Goal: Answer question/provide support: Share knowledge or assist other users

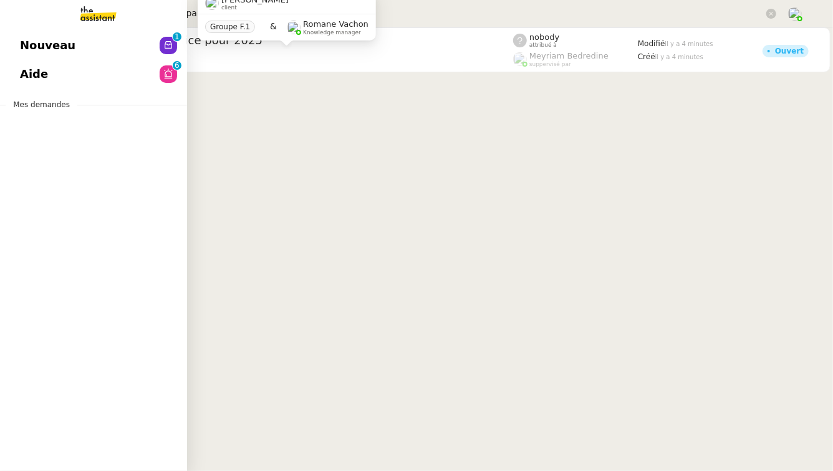
click at [34, 74] on span "Aide" at bounding box center [34, 74] width 28 height 19
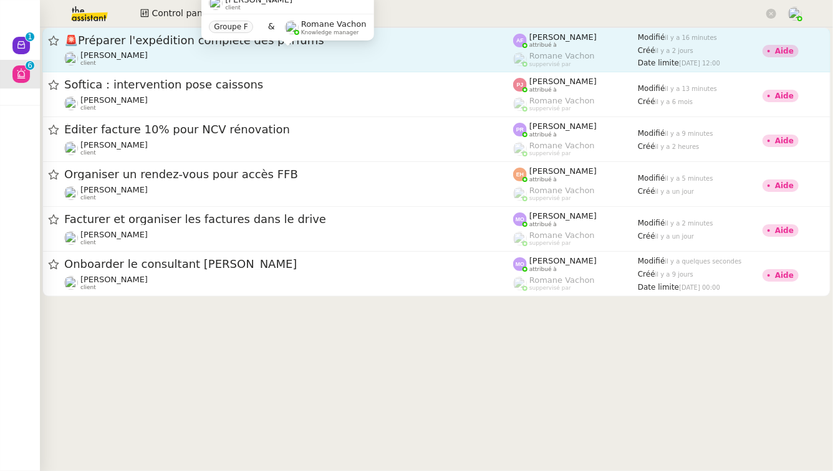
click at [350, 63] on div "[PERSON_NAME] client" at bounding box center [288, 58] width 449 height 16
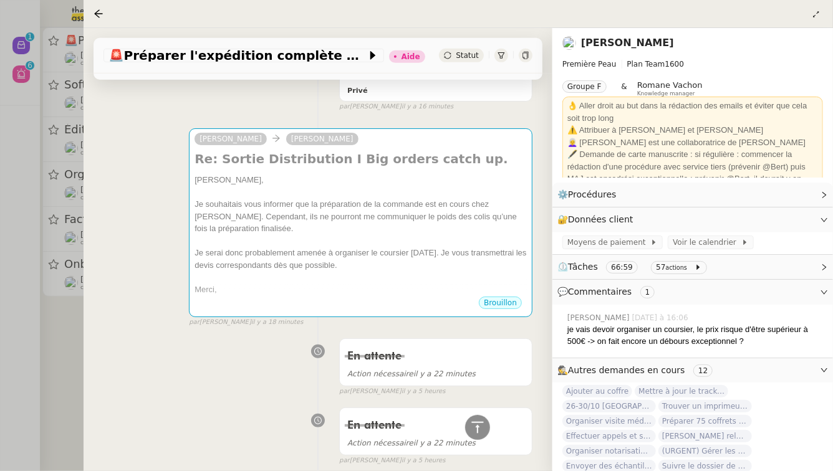
scroll to position [340, 0]
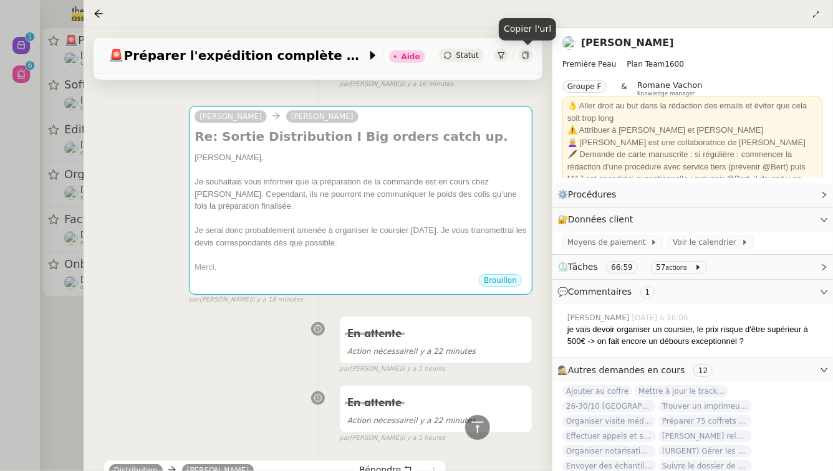
click at [526, 57] on icon at bounding box center [525, 55] width 7 height 7
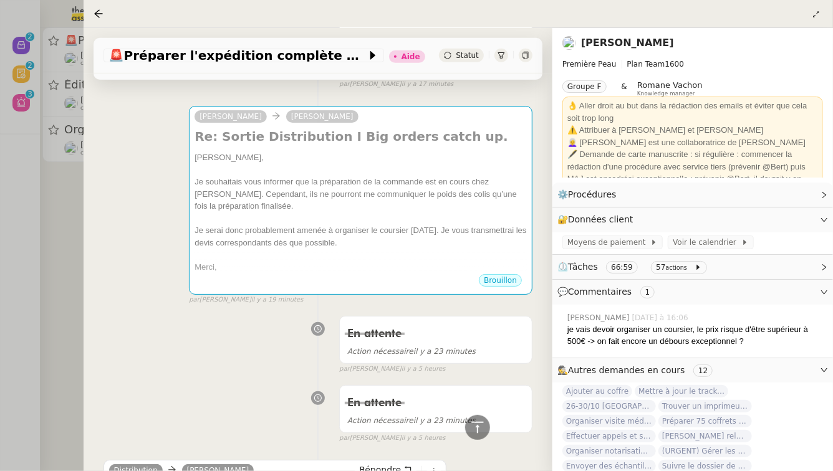
click at [59, 230] on div at bounding box center [416, 235] width 833 height 471
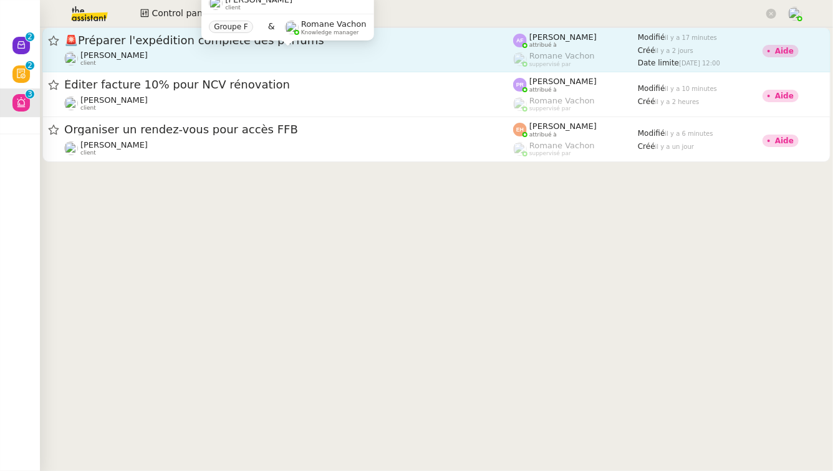
click at [315, 49] on div "[PERSON_NAME] client Groupe F & [PERSON_NAME] Knowledge manager" at bounding box center [287, 21] width 172 height 59
click at [315, 59] on div "[PERSON_NAME] client" at bounding box center [288, 58] width 449 height 16
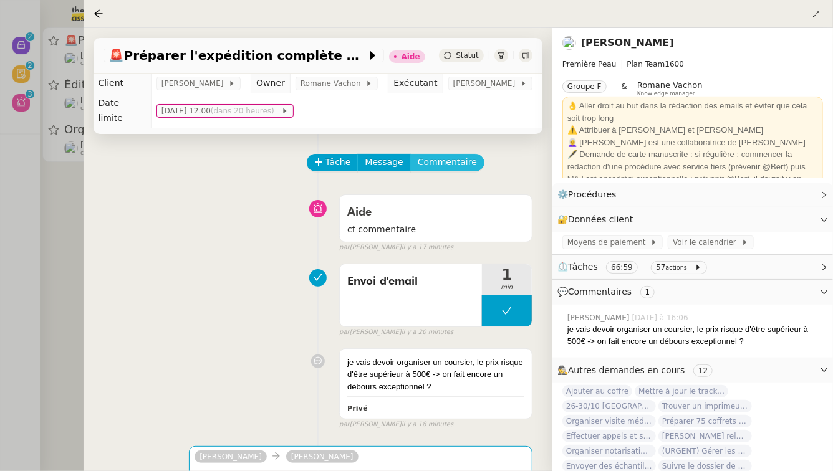
click at [449, 155] on span "Commentaire" at bounding box center [447, 162] width 59 height 14
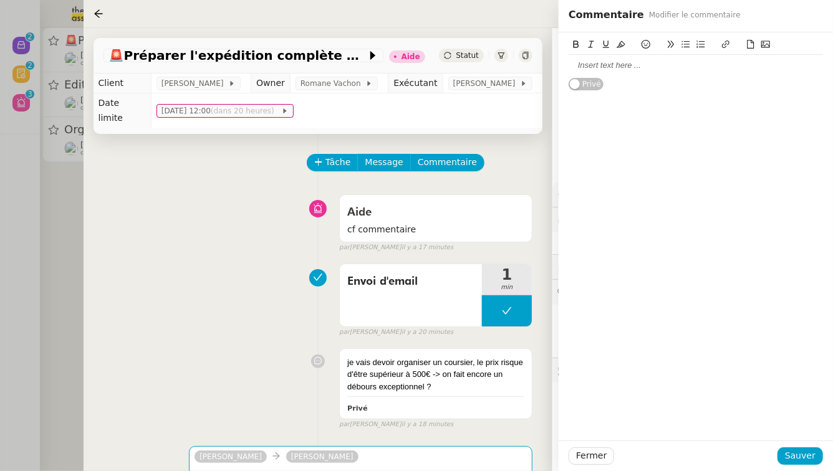
click at [661, 68] on div at bounding box center [695, 65] width 254 height 11
click at [804, 462] on span "Sauver" at bounding box center [800, 456] width 31 height 14
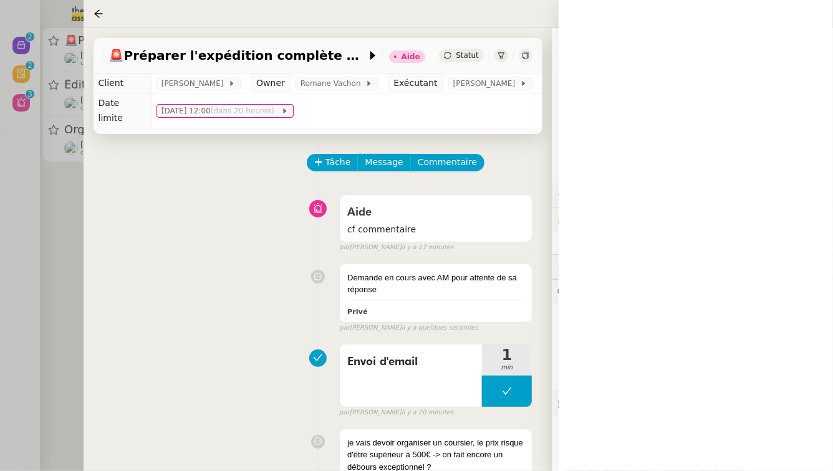
click at [26, 171] on div at bounding box center [416, 235] width 833 height 471
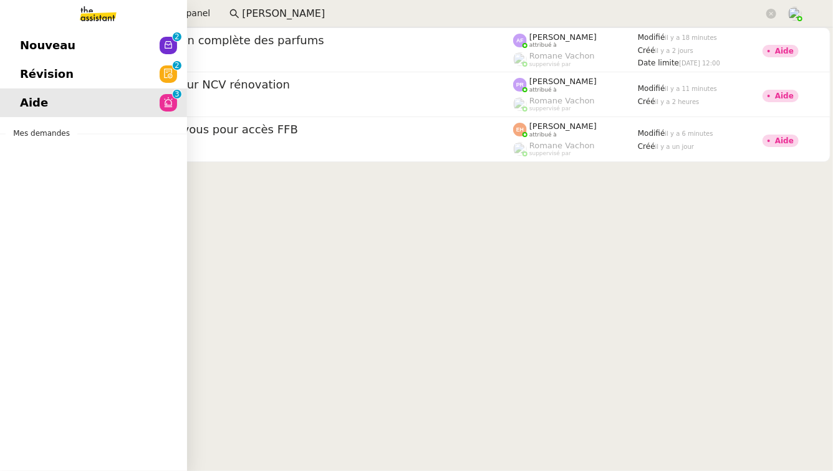
click at [17, 70] on link "Révision 0 1 2 3 4 5 6 7 8 9" at bounding box center [93, 74] width 187 height 29
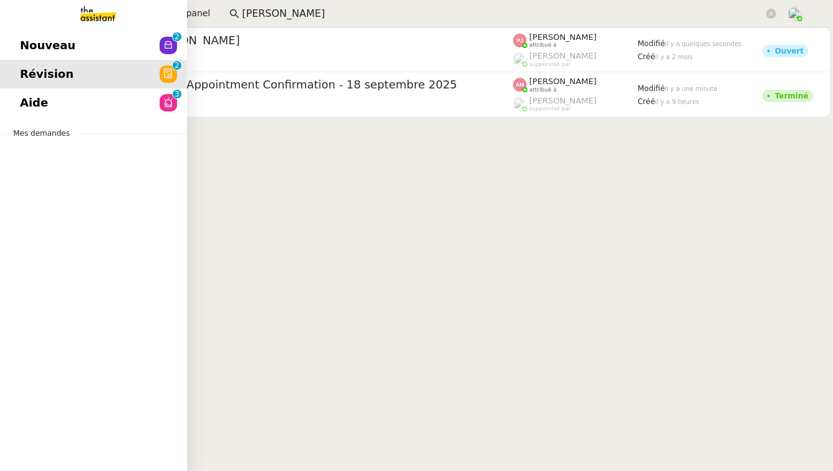
click at [39, 54] on span "Nouveau" at bounding box center [47, 45] width 55 height 19
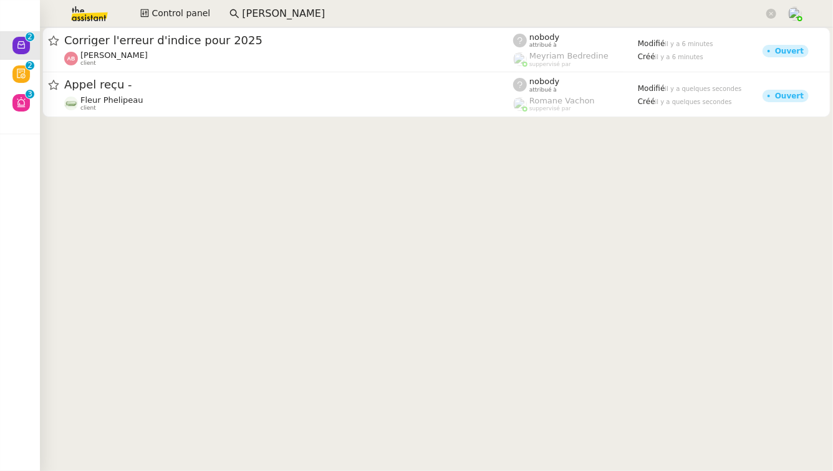
click at [100, 13] on img at bounding box center [79, 13] width 97 height 27
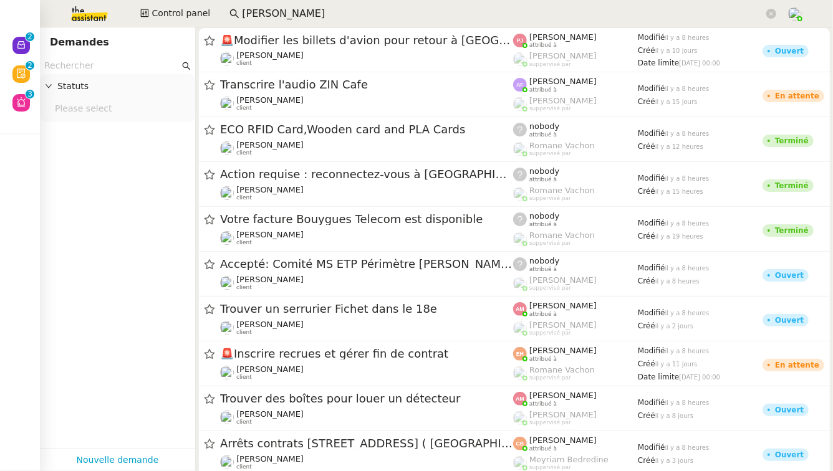
click at [97, 60] on input "text" at bounding box center [111, 66] width 135 height 14
click at [319, 13] on input "[PERSON_NAME]" at bounding box center [503, 14] width 522 height 17
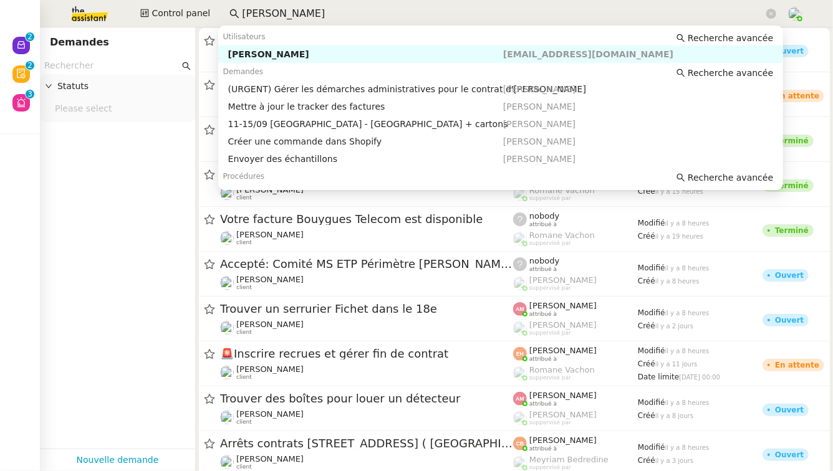
click at [291, 52] on div "[PERSON_NAME]" at bounding box center [365, 54] width 275 height 11
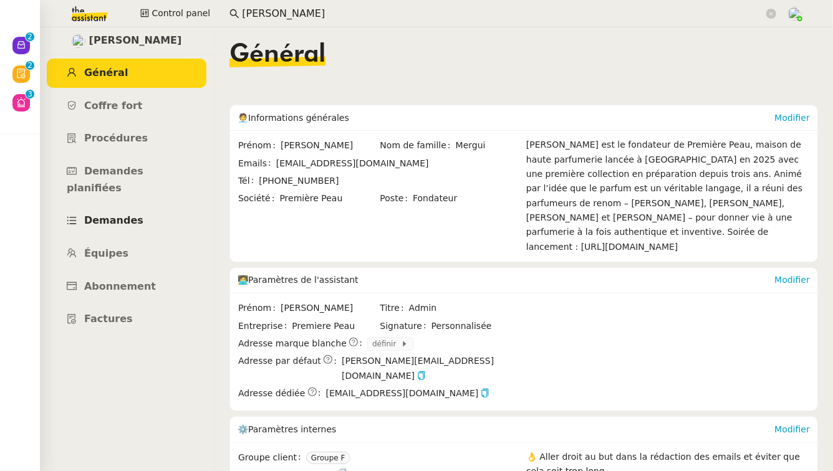
click at [115, 214] on span "Demandes" at bounding box center [113, 220] width 59 height 12
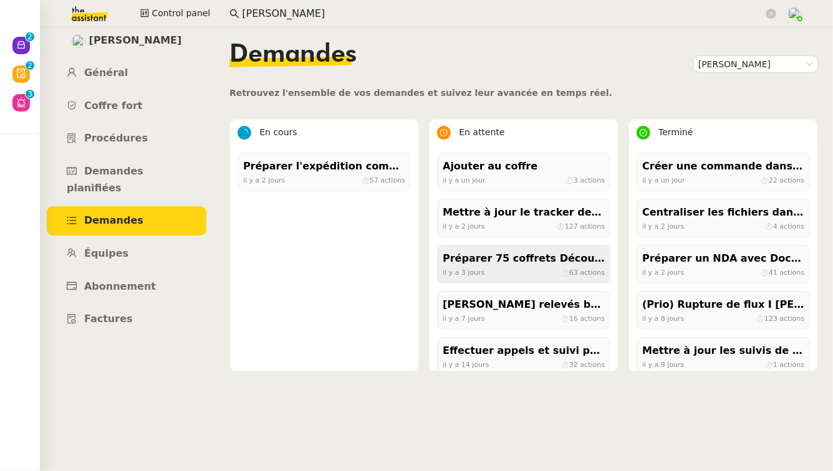
click at [535, 260] on div "Préparer 75 coffrets Découvertes pour jeudi midi" at bounding box center [523, 259] width 162 height 17
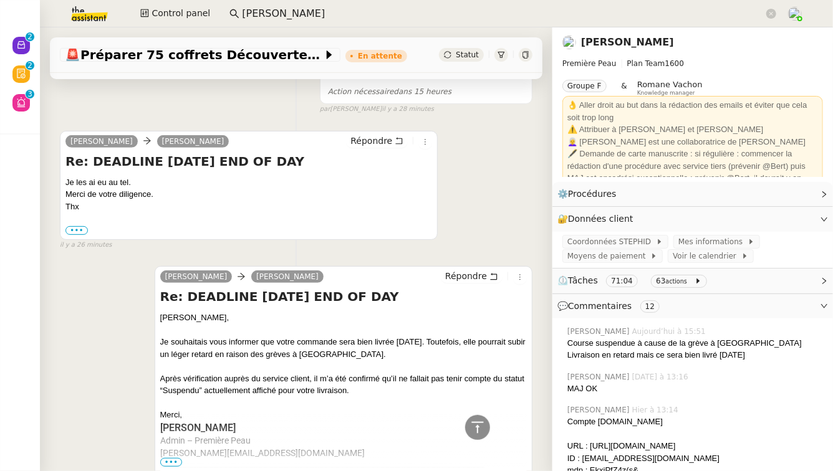
scroll to position [187, 0]
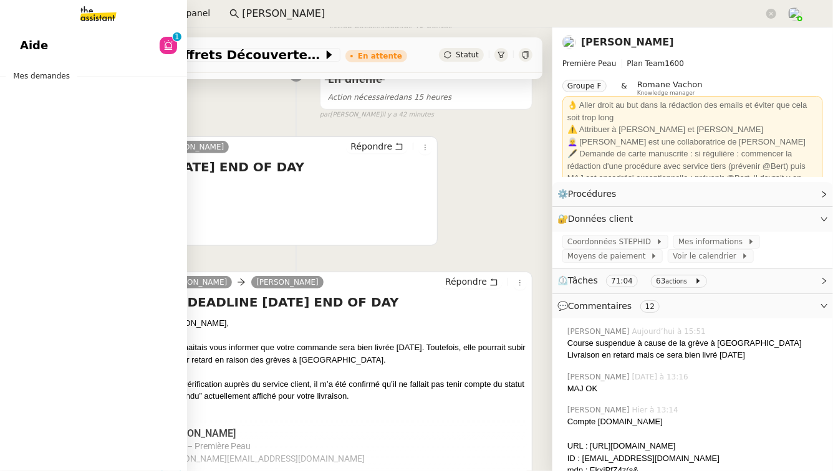
click at [65, 53] on link "Aide 0 1 2 3 4 5 6 7 8 9" at bounding box center [93, 45] width 187 height 29
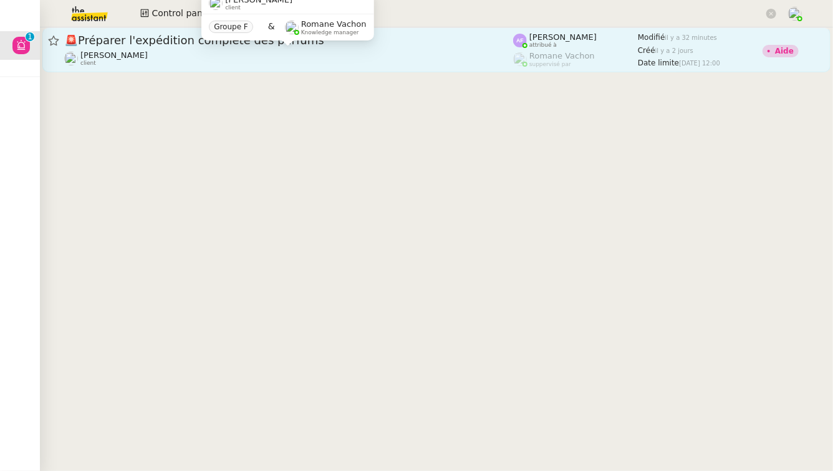
click at [372, 52] on div "[PERSON_NAME] client" at bounding box center [288, 58] width 449 height 16
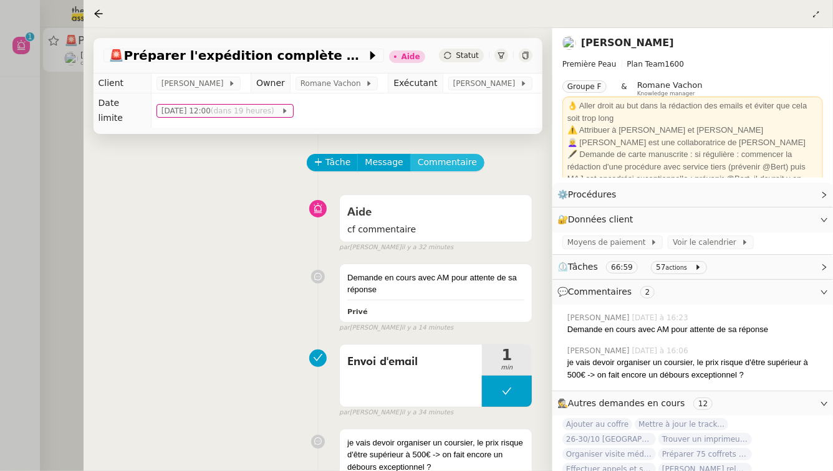
click at [451, 155] on span "Commentaire" at bounding box center [447, 162] width 59 height 14
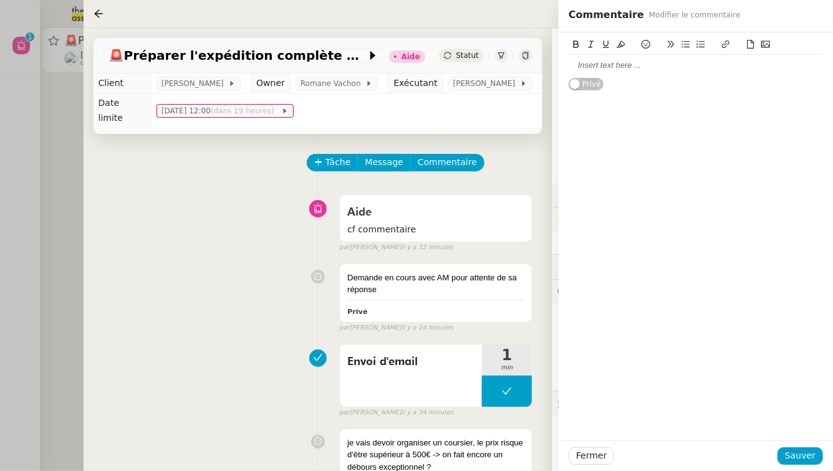
click at [712, 69] on div at bounding box center [695, 65] width 254 height 11
click at [793, 455] on span "Sauver" at bounding box center [800, 456] width 31 height 14
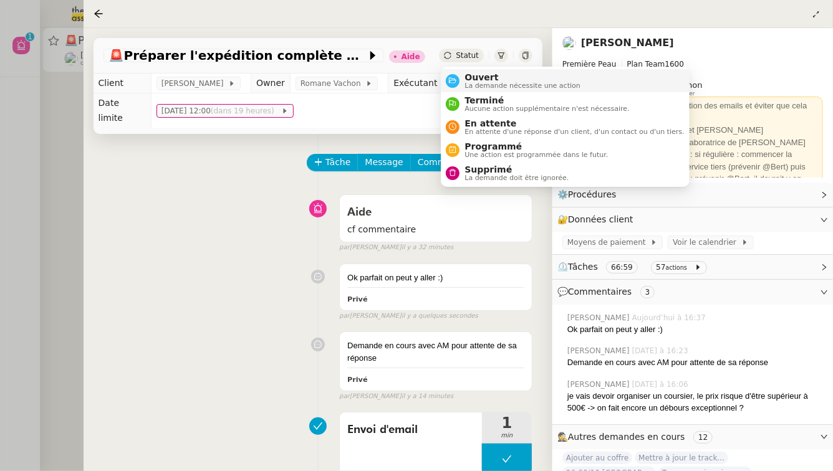
click at [452, 71] on li "Ouvert La demande nécessite une action" at bounding box center [565, 80] width 248 height 23
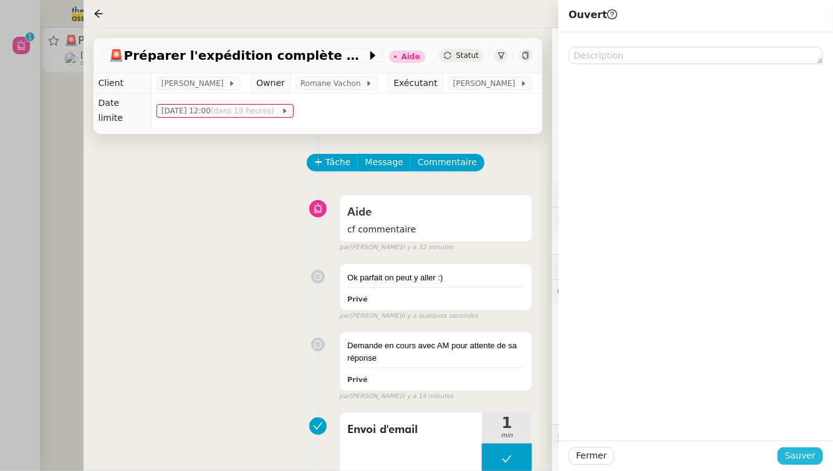
click at [818, 452] on button "Sauver" at bounding box center [799, 455] width 45 height 17
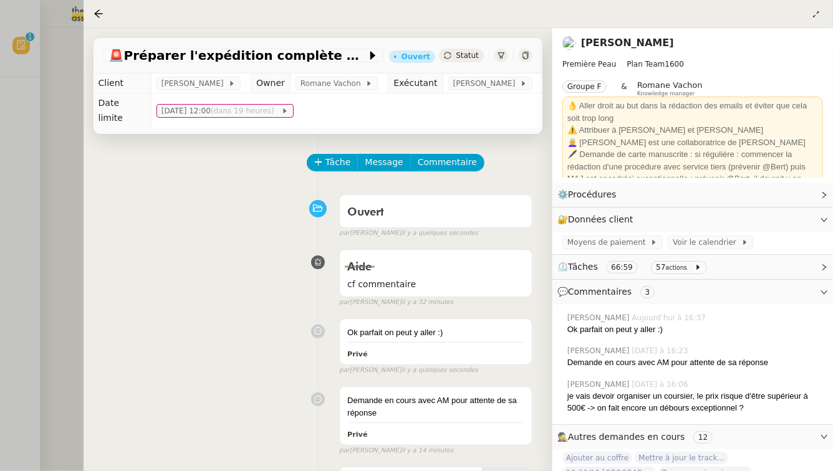
click at [44, 128] on div at bounding box center [416, 235] width 833 height 471
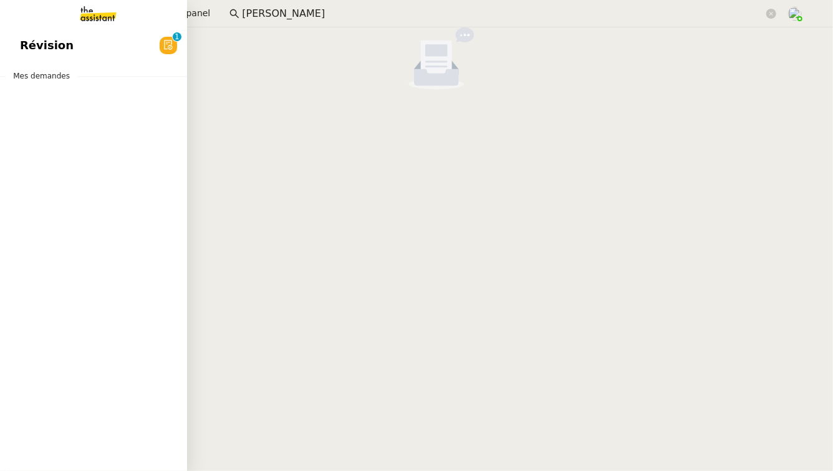
click at [29, 42] on span "Révision" at bounding box center [47, 45] width 54 height 19
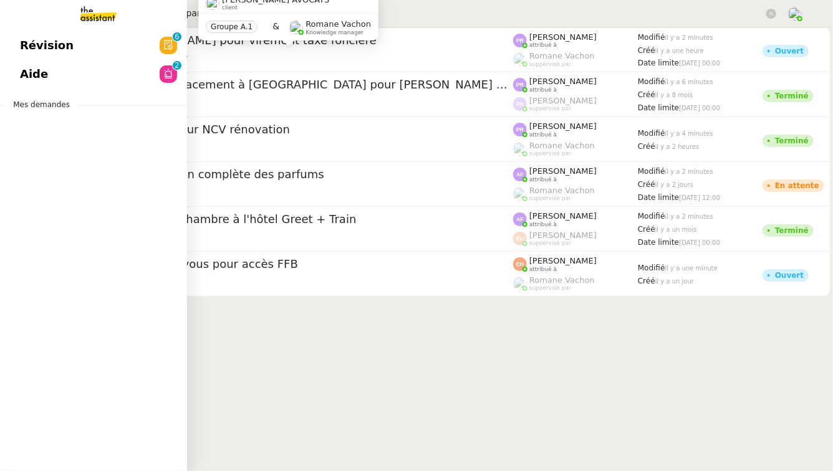
click at [19, 93] on div "Révision 0 1 2 3 4 5 6 7 8 9 Aide 0 1 2 3 4 5 6 7 8 9 Mes demandes" at bounding box center [93, 249] width 187 height 444
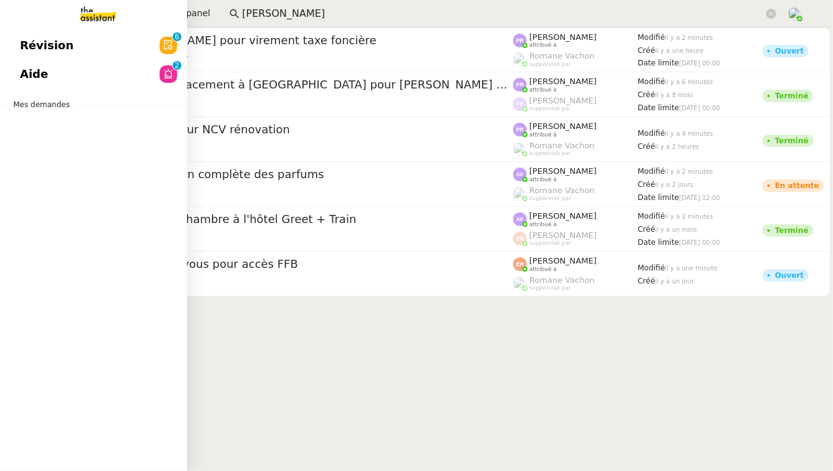
click at [31, 81] on span "Aide" at bounding box center [34, 74] width 28 height 19
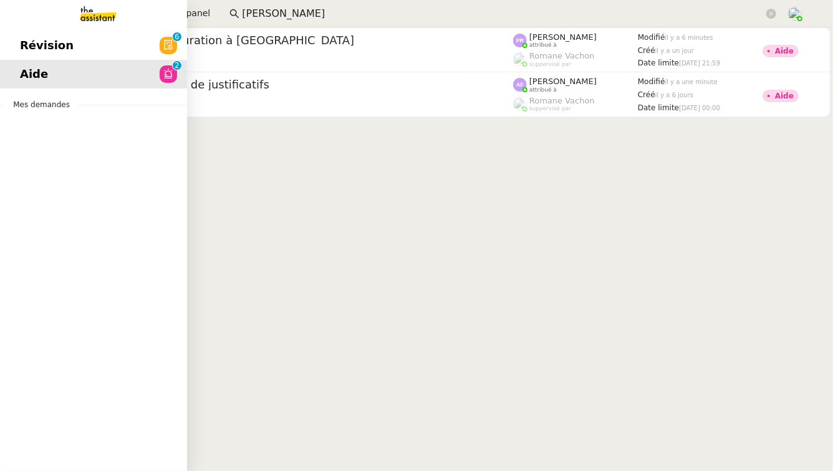
click at [32, 36] on link "Révision 0 1 2 3 4 5 6 7 8 9" at bounding box center [93, 45] width 187 height 29
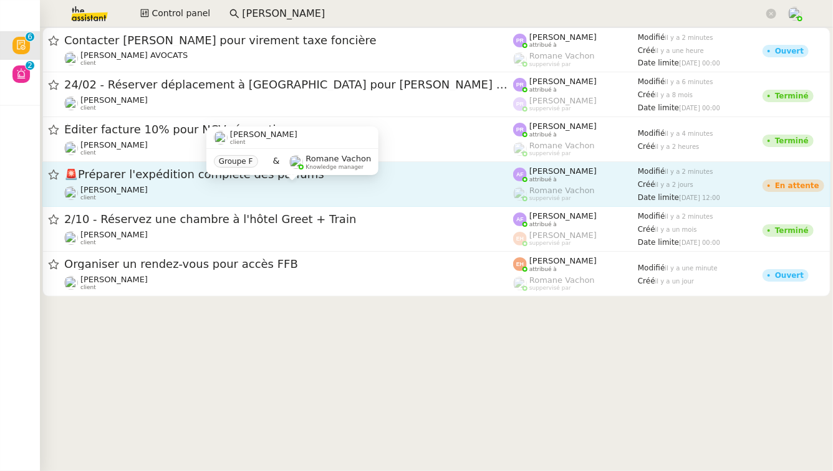
click at [224, 186] on div "[PERSON_NAME] client" at bounding box center [288, 193] width 449 height 16
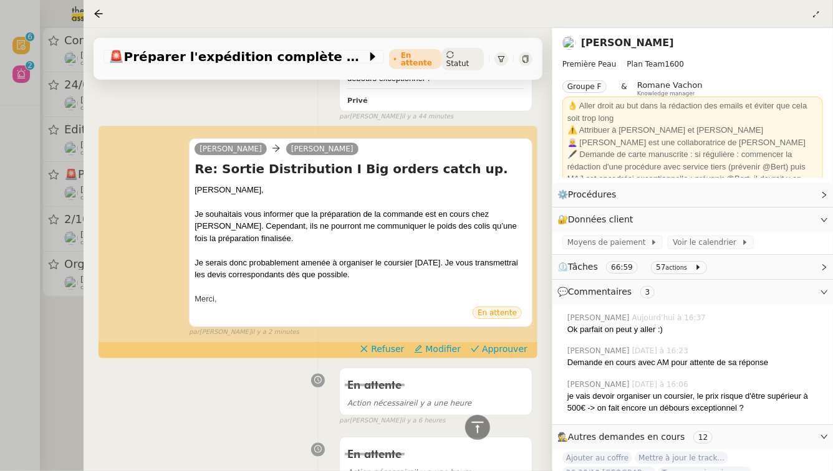
scroll to position [533, 0]
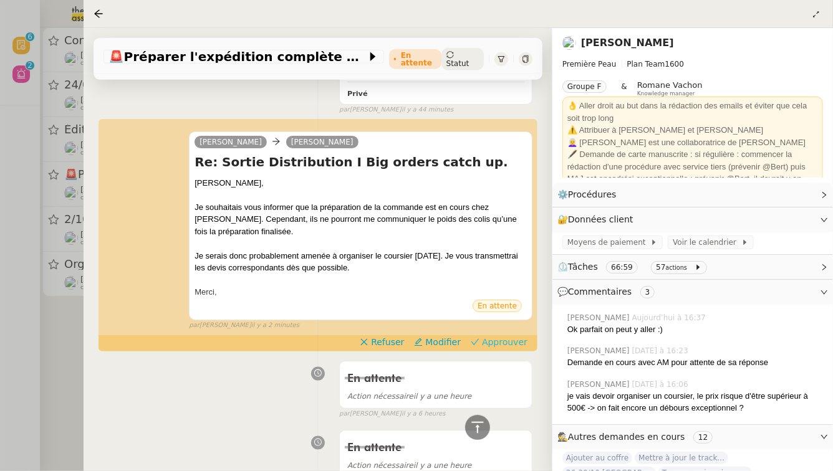
click at [500, 336] on span "Approuver" at bounding box center [504, 342] width 45 height 12
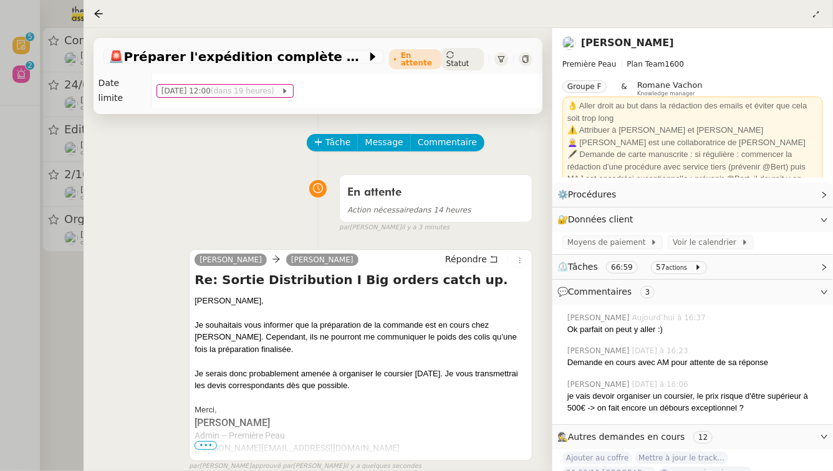
scroll to position [0, 0]
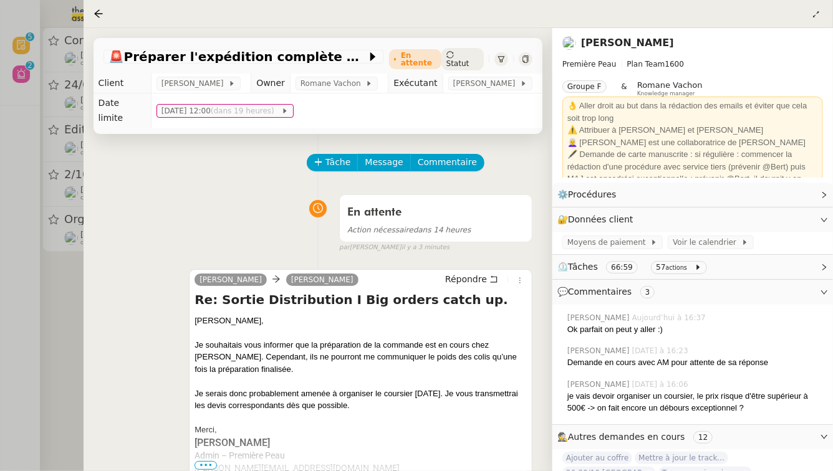
click at [58, 297] on div at bounding box center [416, 235] width 833 height 471
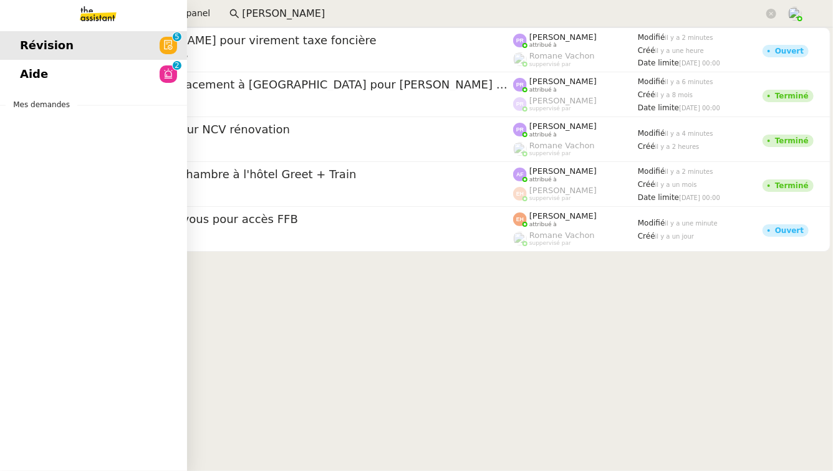
click at [75, 72] on link "Aide 0 1 2 3 4 5 6 7 8 9" at bounding box center [93, 74] width 187 height 29
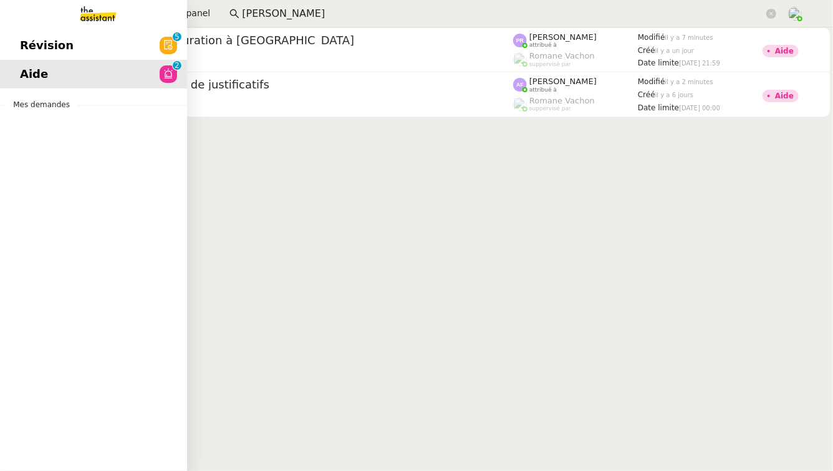
click at [108, 53] on link "Révision 0 1 2 3 4 5 6 7 8 9" at bounding box center [93, 45] width 187 height 29
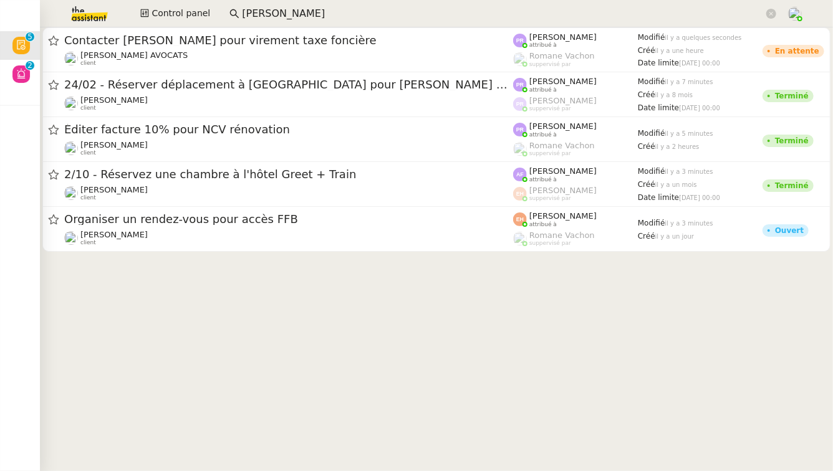
click at [90, 13] on img at bounding box center [79, 13] width 97 height 27
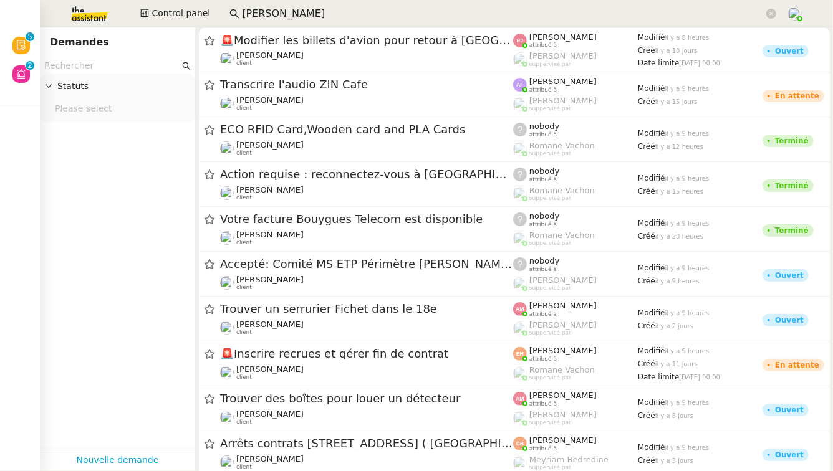
click at [88, 69] on input "text" at bounding box center [111, 66] width 135 height 14
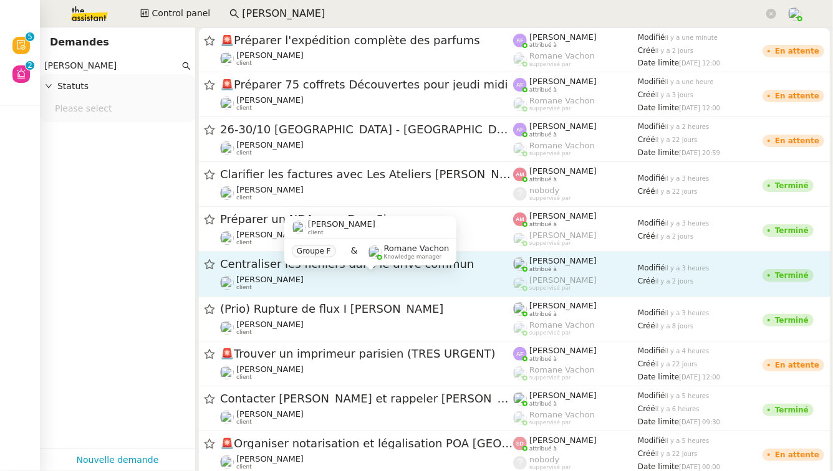
type input "[PERSON_NAME]"
click at [331, 280] on div "[PERSON_NAME] client" at bounding box center [366, 283] width 293 height 16
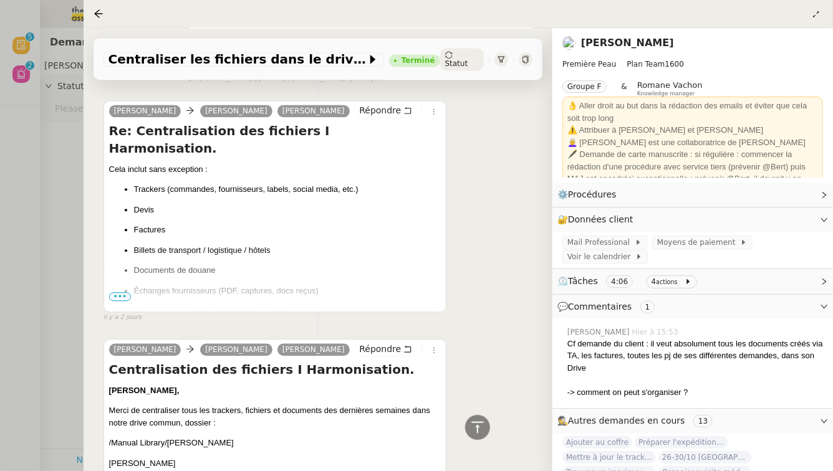
scroll to position [1354, 0]
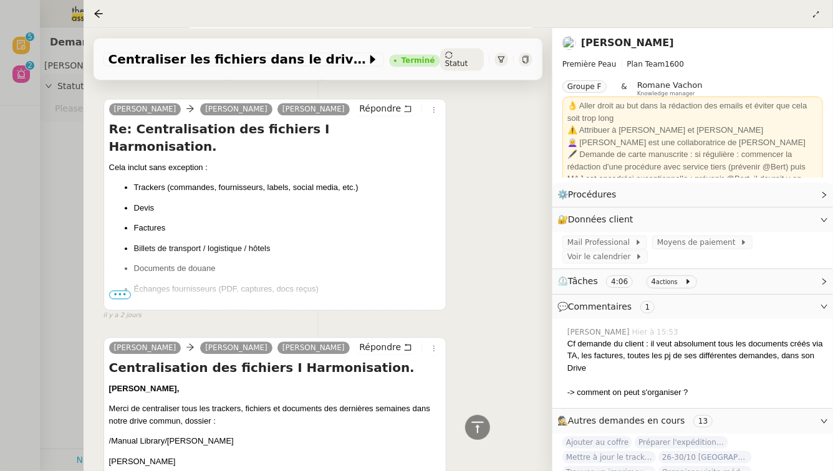
click at [123, 290] on span "•••" at bounding box center [120, 294] width 22 height 9
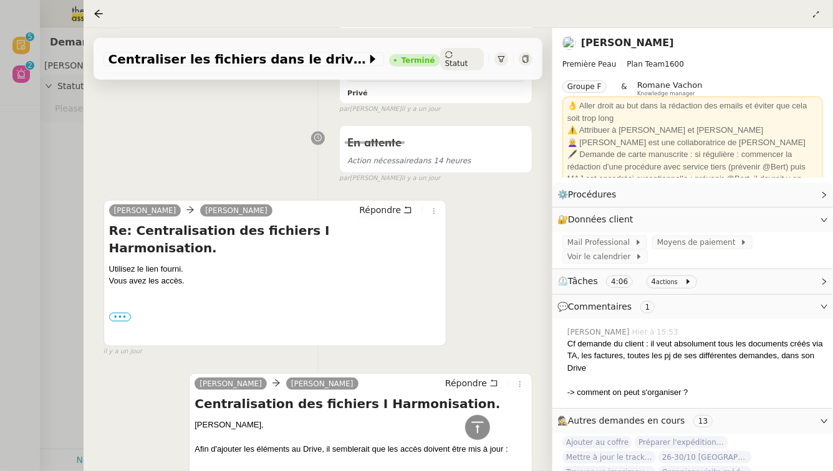
scroll to position [0, 0]
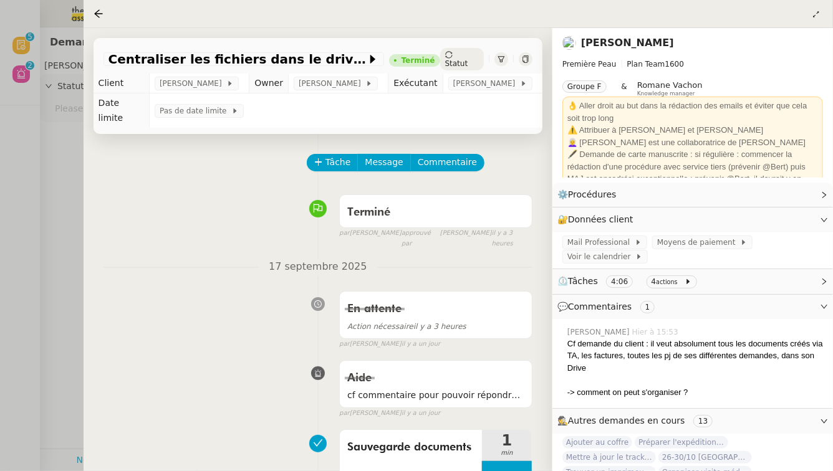
click at [641, 41] on link "[PERSON_NAME]" at bounding box center [627, 43] width 93 height 12
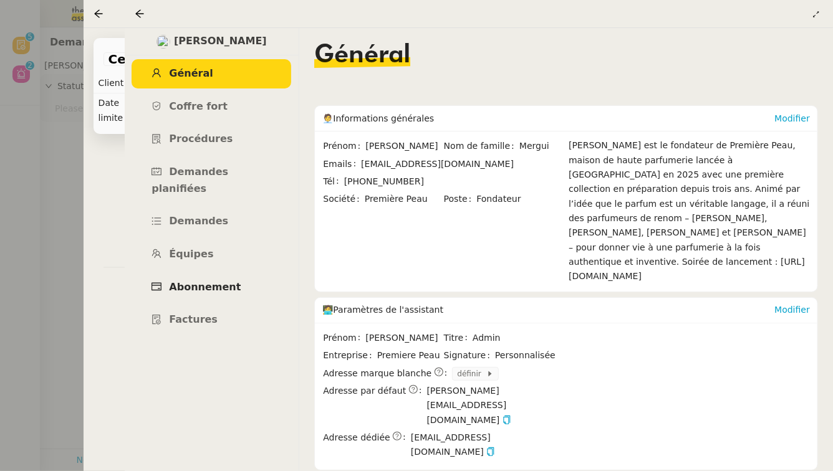
click at [210, 277] on link "Abonnement" at bounding box center [211, 287] width 160 height 29
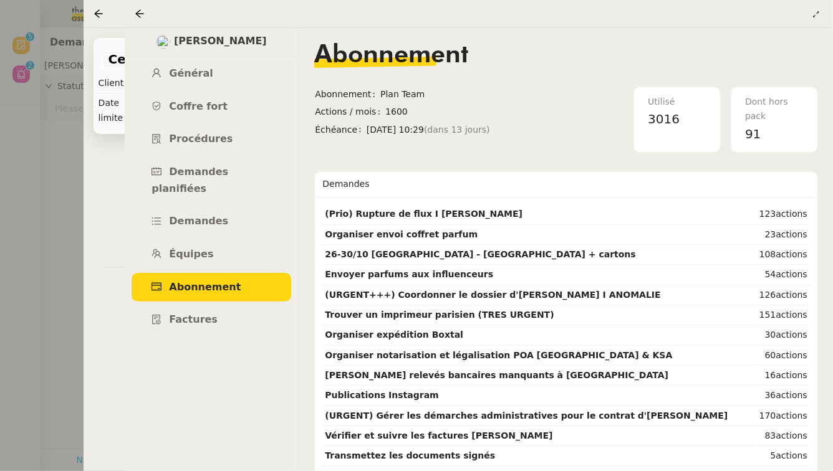
click at [33, 267] on div at bounding box center [416, 235] width 833 height 471
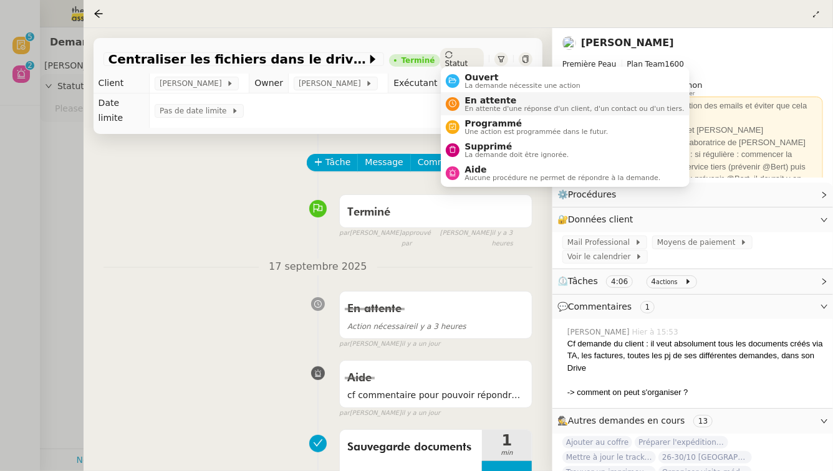
click at [477, 100] on span "En attente" at bounding box center [573, 100] width 219 height 10
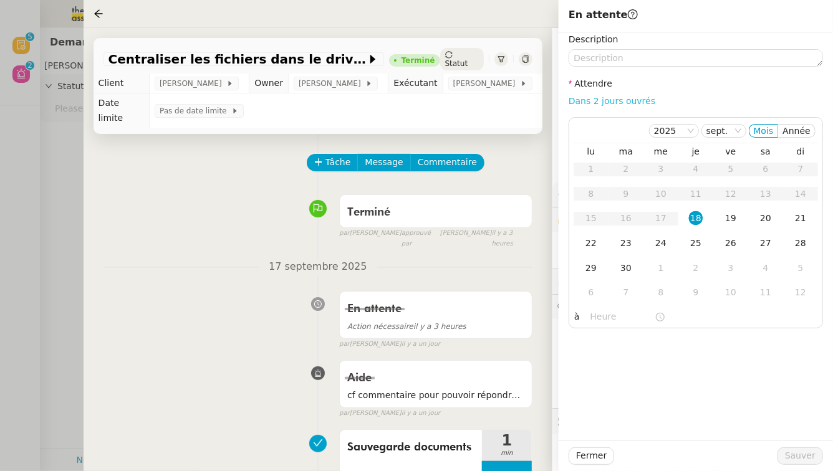
click at [614, 105] on link "Dans 2 jours ouvrés" at bounding box center [611, 101] width 87 height 10
type input "07:00"
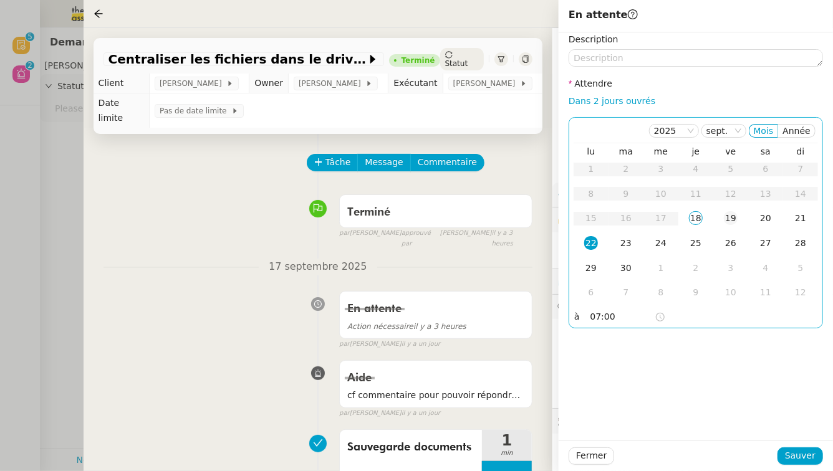
click at [736, 212] on div "19" at bounding box center [730, 218] width 14 height 14
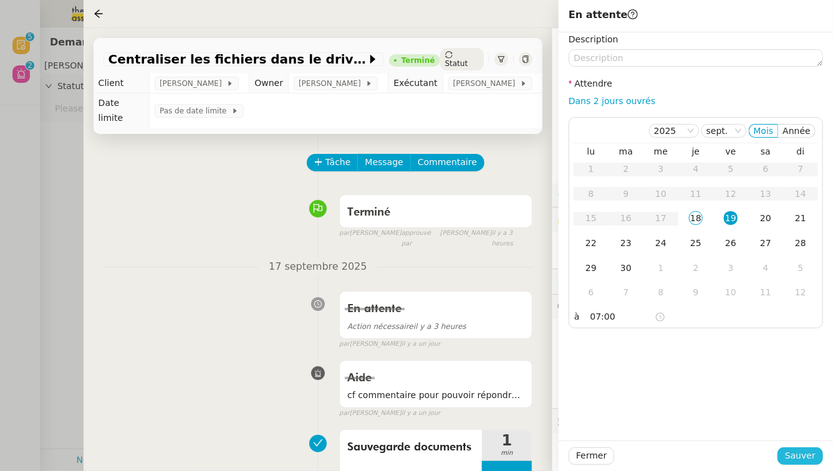
click at [802, 452] on span "Sauver" at bounding box center [800, 456] width 31 height 14
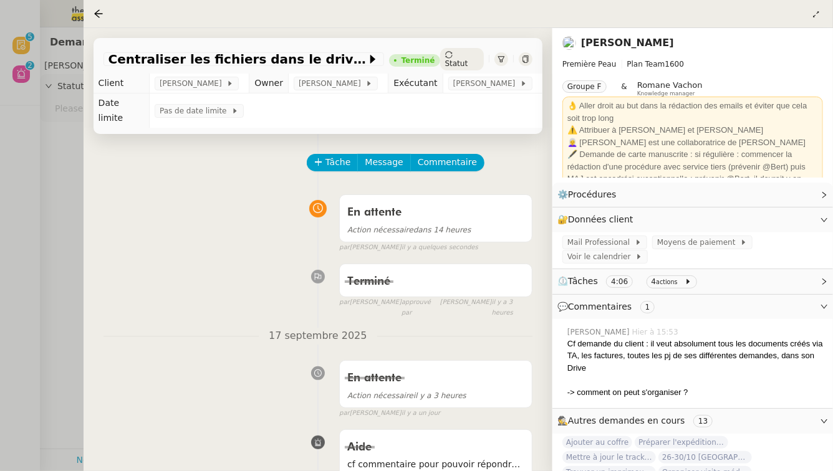
click at [23, 227] on div at bounding box center [416, 235] width 833 height 471
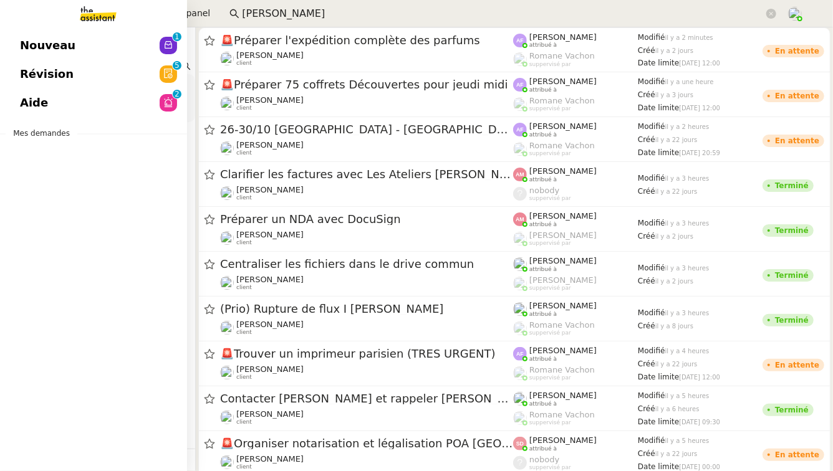
click at [54, 75] on span "Révision" at bounding box center [47, 74] width 54 height 19
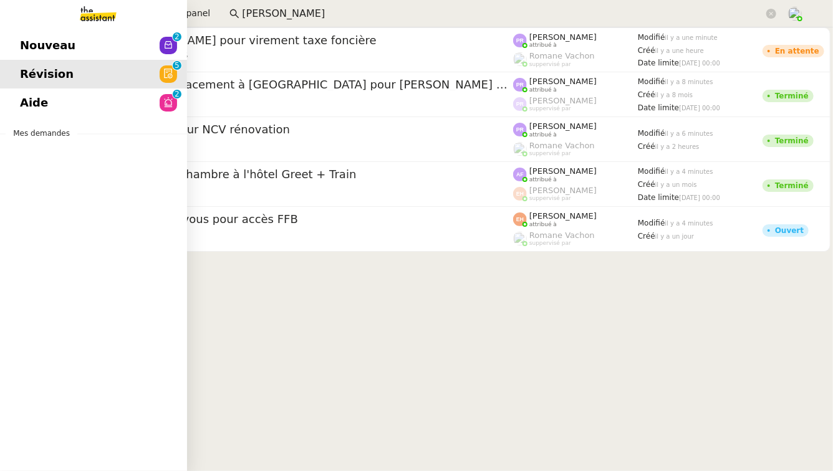
click at [17, 92] on link "Aide 0 1 2 3 4 5 6 7 8 9" at bounding box center [93, 102] width 187 height 29
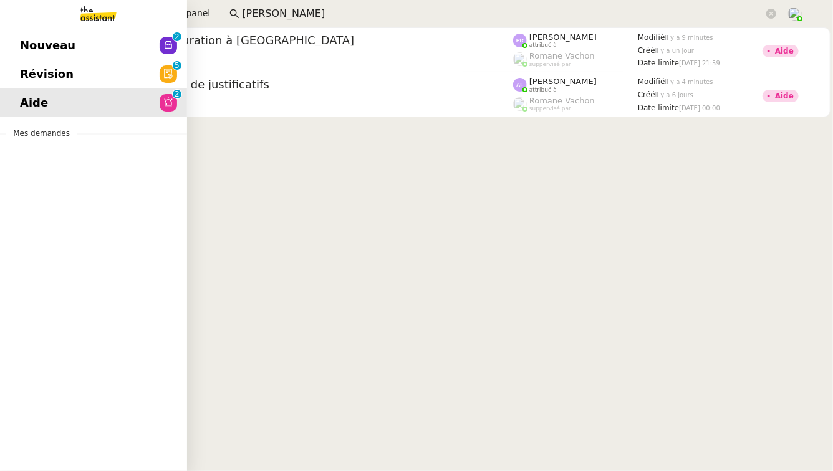
click at [21, 42] on span "Nouveau" at bounding box center [47, 45] width 55 height 19
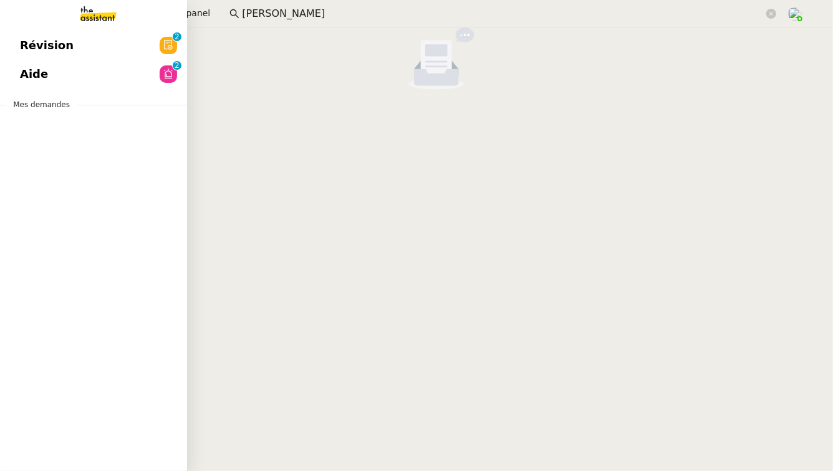
click at [21, 74] on span "Aide" at bounding box center [34, 74] width 28 height 19
